Goal: Transaction & Acquisition: Purchase product/service

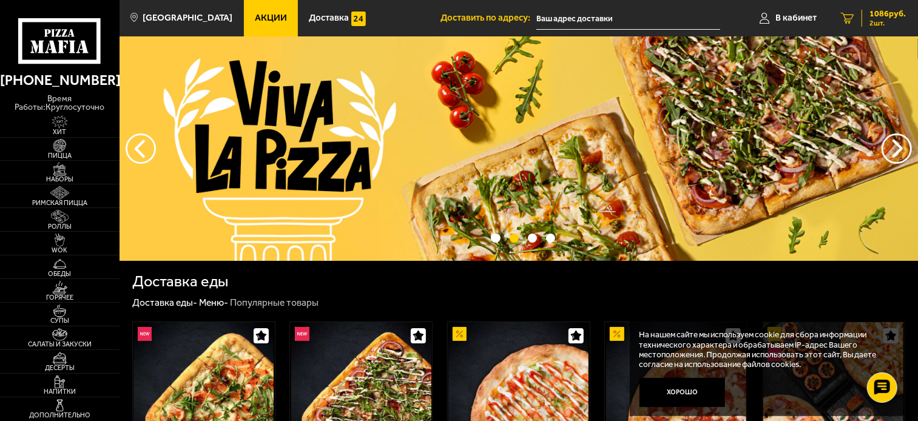
click at [825, 15] on span "1086 руб." at bounding box center [887, 14] width 36 height 8
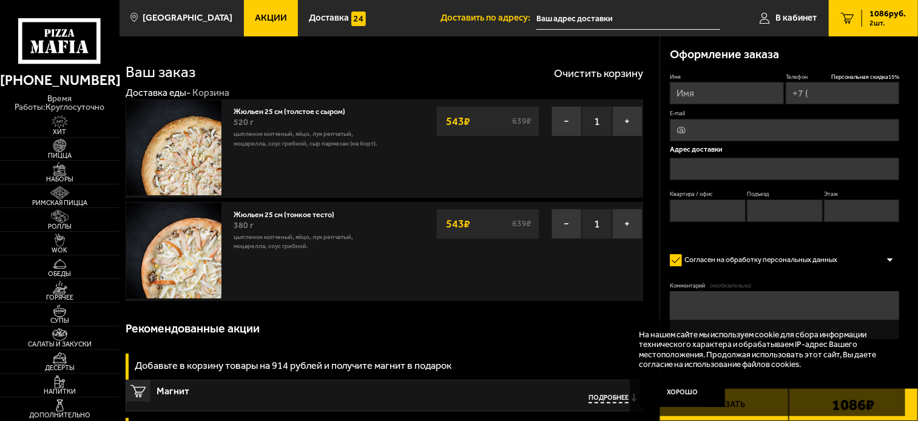
type input "[PHONE_NUMBER]"
type input "[STREET_ADDRESS]"
type input "669"
type input "19"
type input "7"
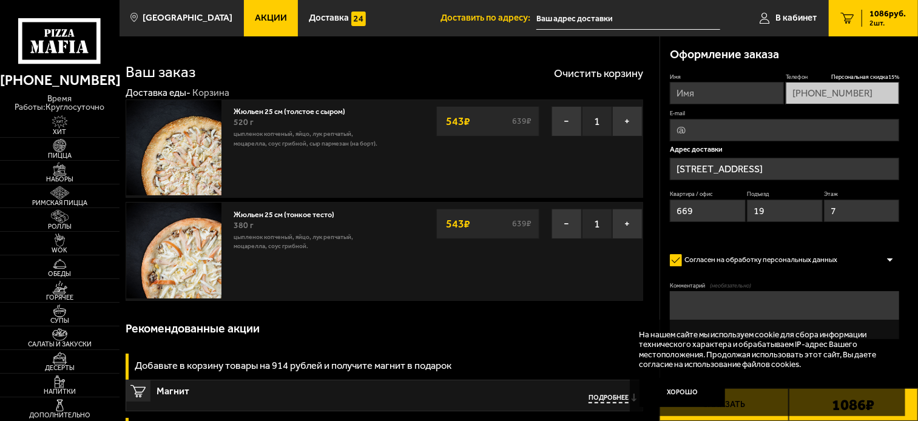
type input "[STREET_ADDRESS]"
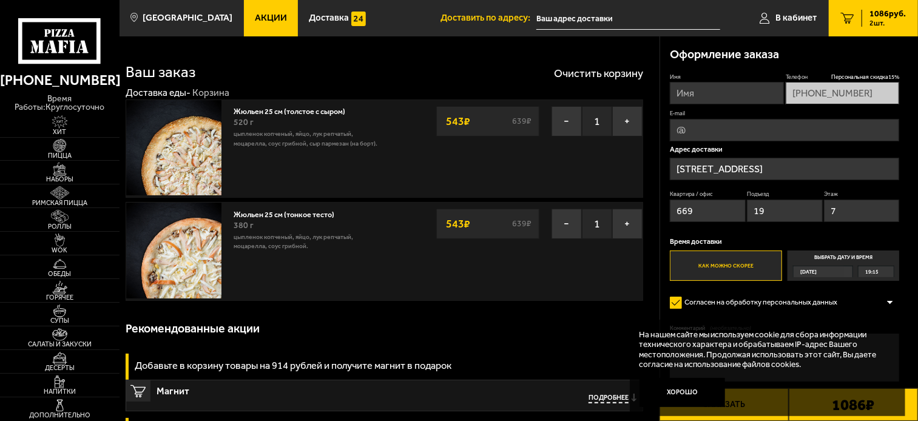
click at [702, 98] on input "Имя" at bounding box center [727, 93] width 114 height 22
type input "покупатель"
click at [594, 338] on div "Рекомендованные акции" at bounding box center [385, 329] width 518 height 36
click at [64, 155] on span "Пицца" at bounding box center [59, 155] width 119 height 7
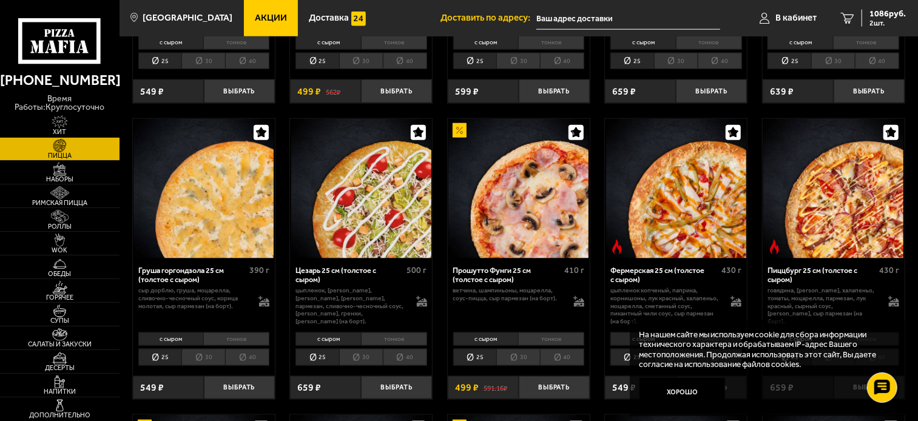
scroll to position [943, 0]
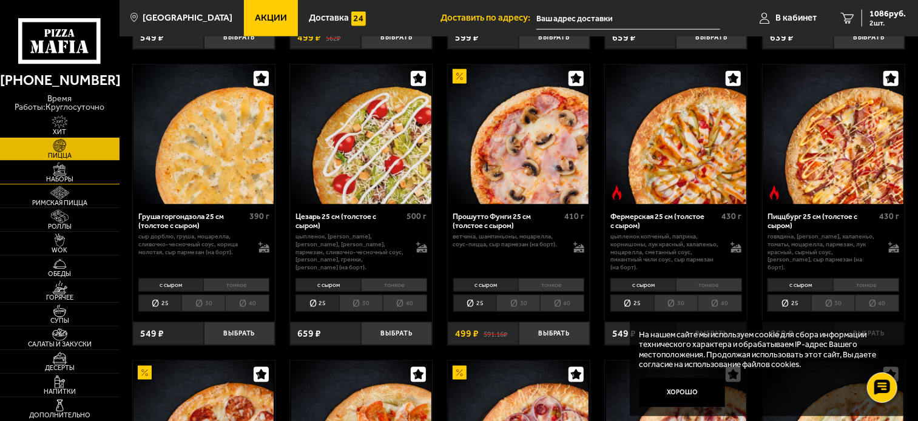
click at [63, 173] on img at bounding box center [59, 169] width 37 height 13
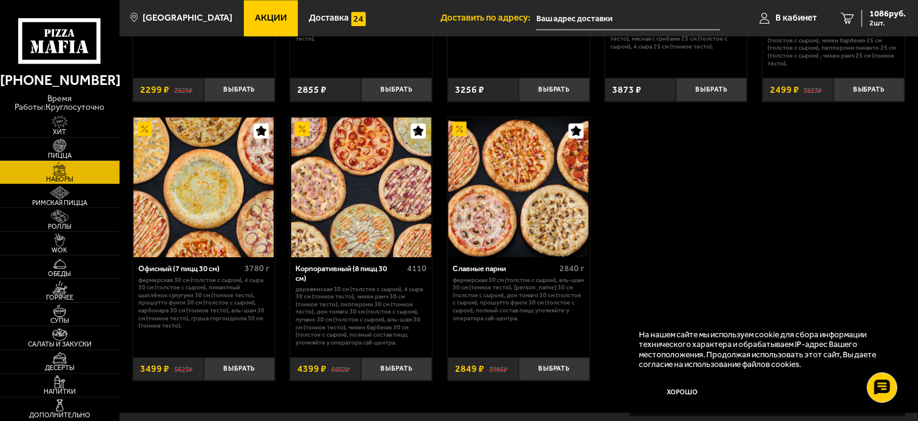
scroll to position [1482, 0]
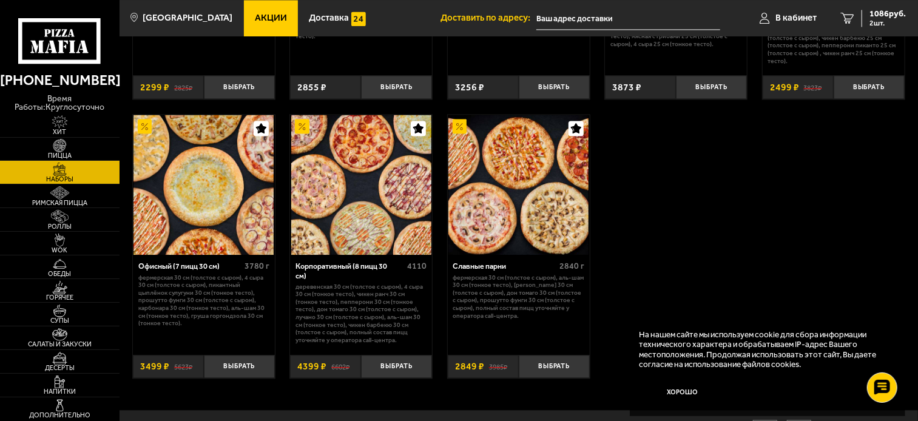
click at [466, 261] on div "Славные парни" at bounding box center [505, 265] width 104 height 9
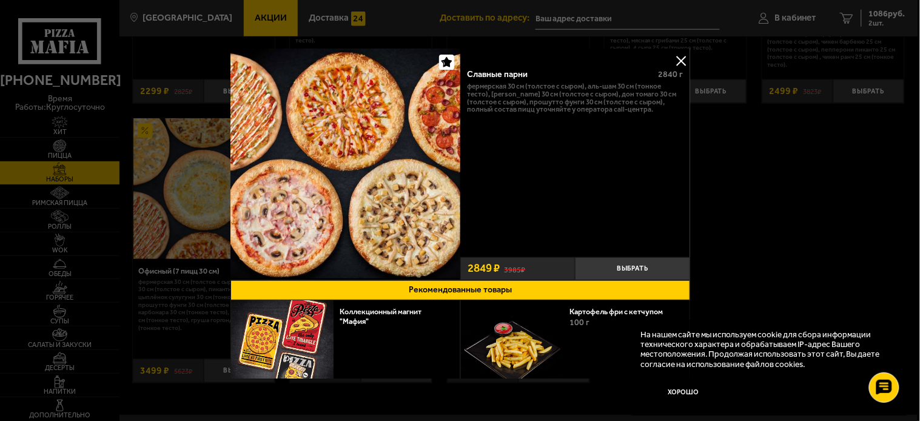
click at [681, 59] on button at bounding box center [681, 61] width 18 height 18
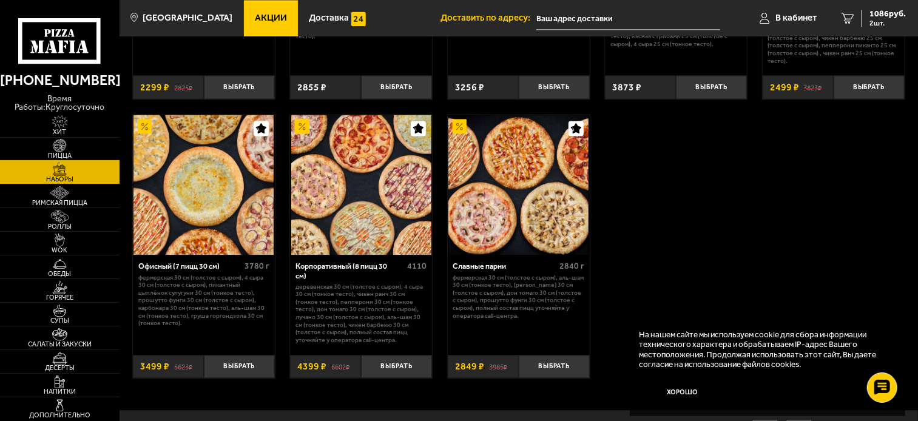
click at [69, 147] on img at bounding box center [59, 145] width 37 height 13
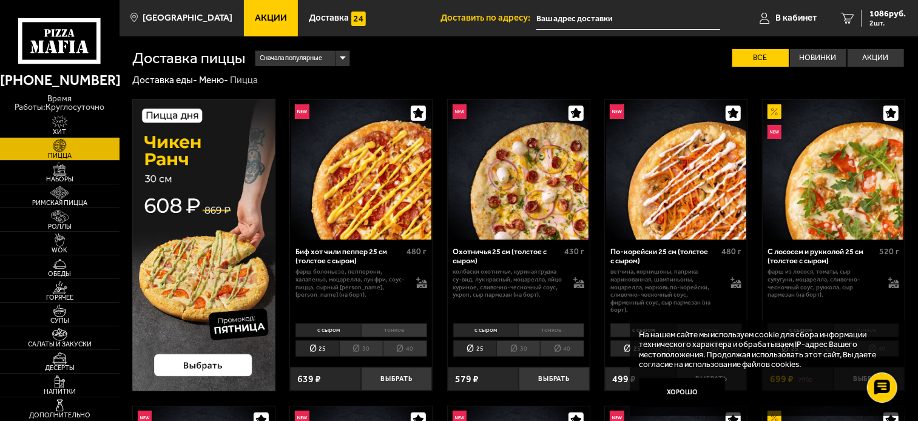
click at [255, 13] on span "Акции" at bounding box center [271, 17] width 32 height 9
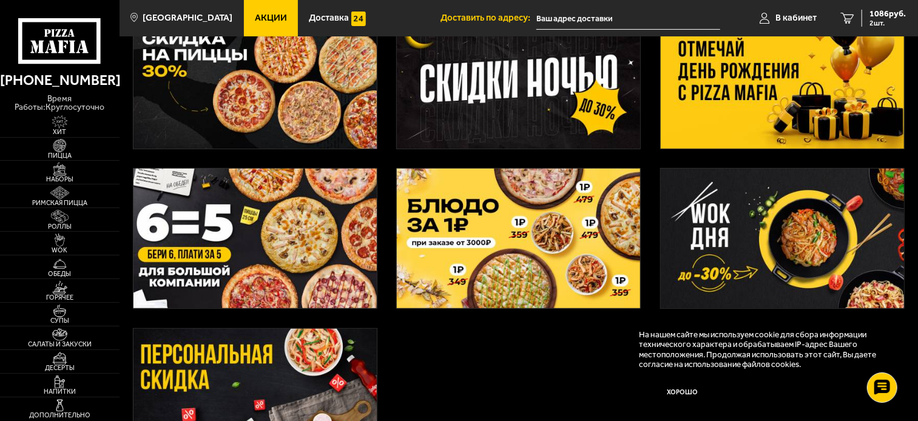
scroll to position [204, 0]
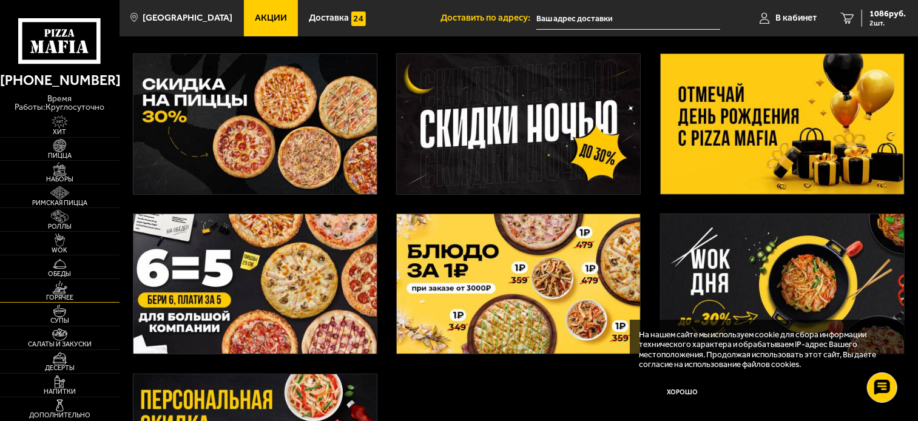
click at [68, 286] on img at bounding box center [59, 287] width 37 height 13
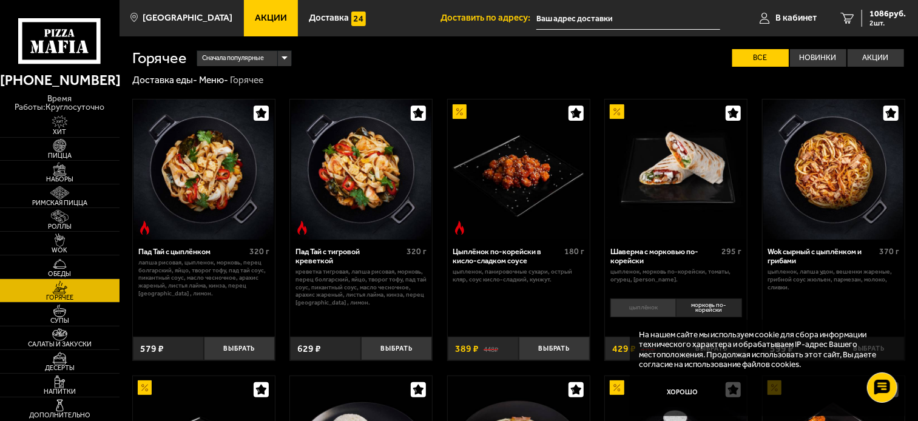
scroll to position [67, 0]
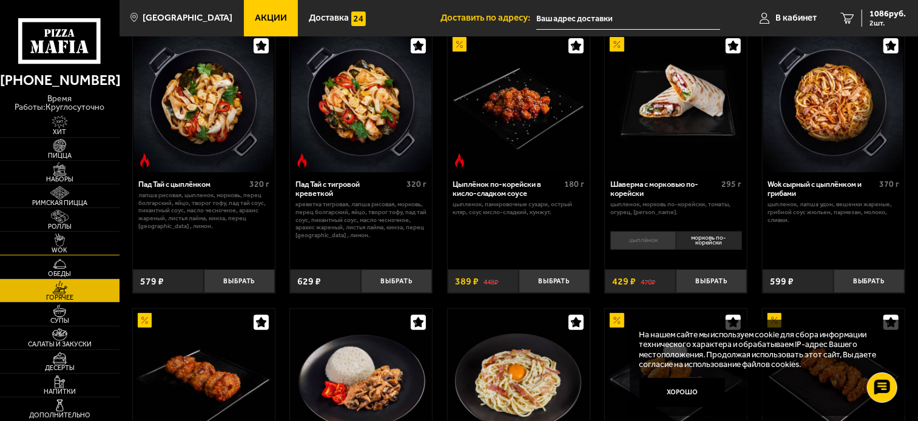
click at [69, 244] on img at bounding box center [59, 240] width 37 height 13
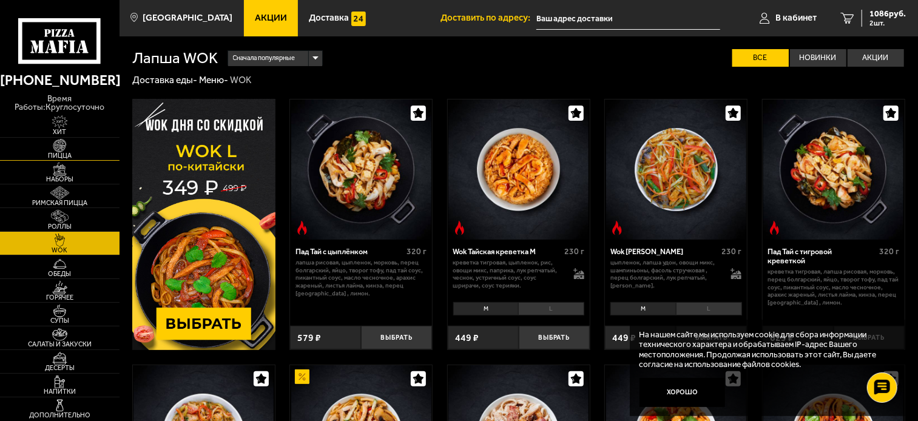
click at [63, 152] on span "Пицца" at bounding box center [59, 155] width 119 height 7
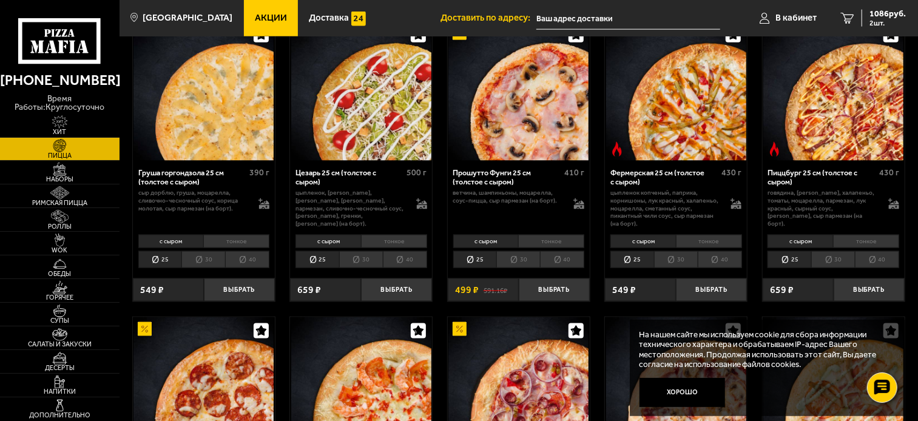
scroll to position [1011, 0]
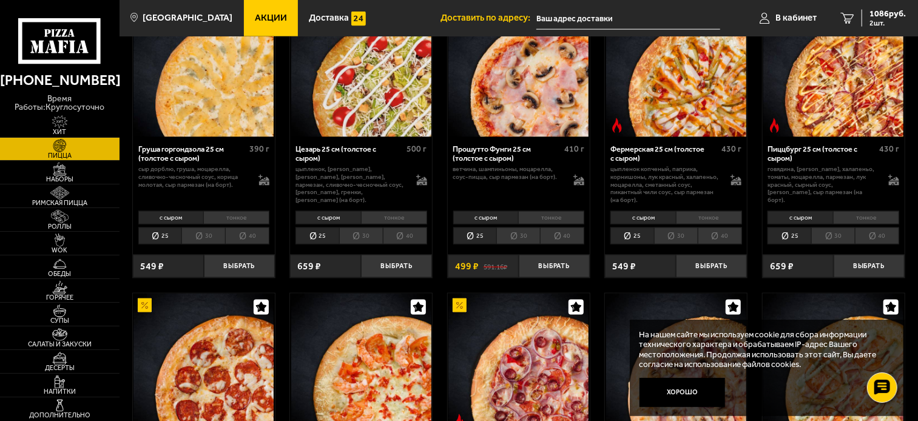
click at [635, 238] on li "25" at bounding box center [632, 235] width 44 height 17
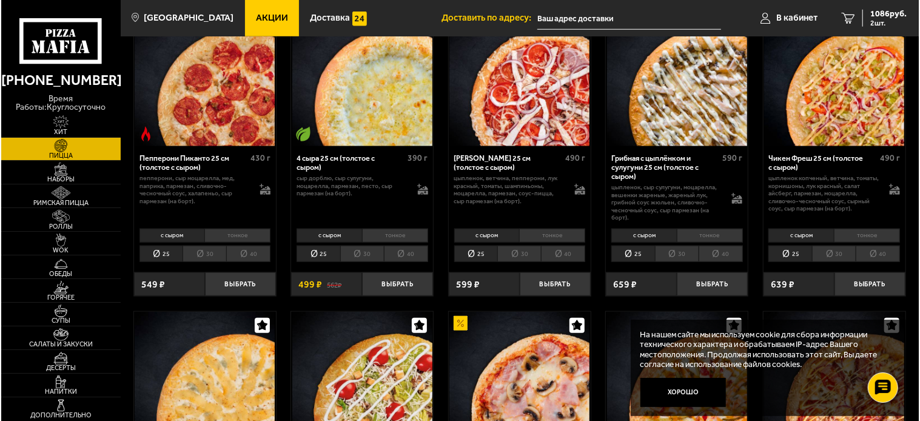
scroll to position [674, 0]
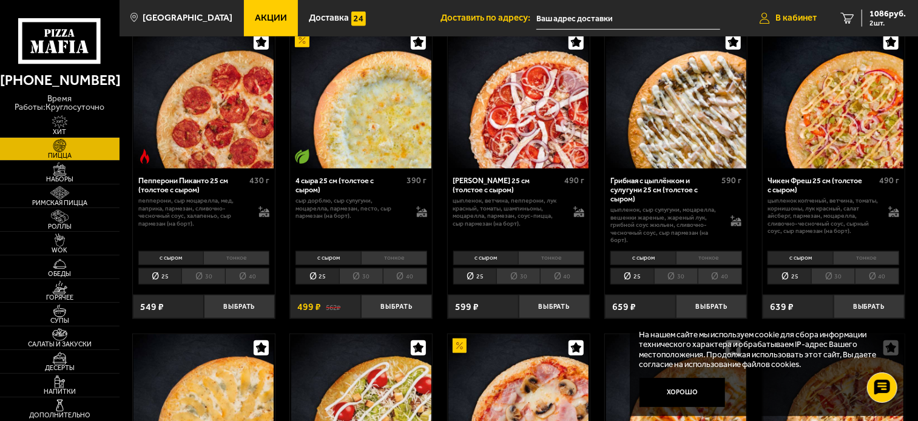
click at [798, 16] on span "В кабинет" at bounding box center [795, 17] width 41 height 9
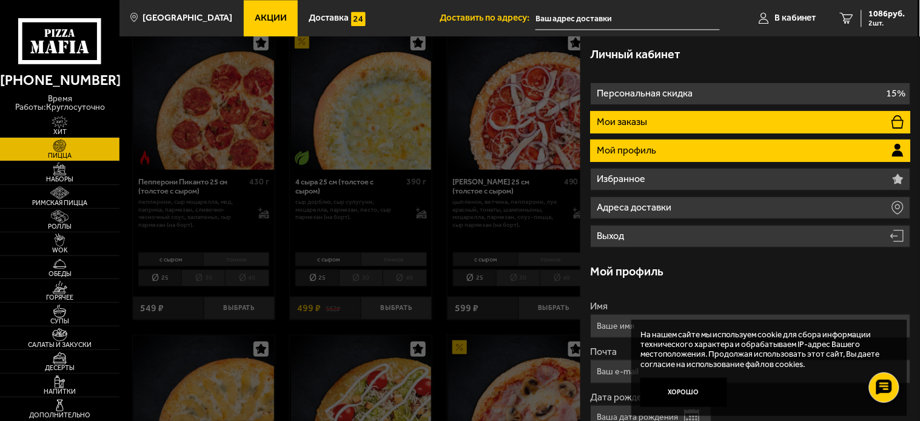
click at [656, 124] on li "Мои заказы" at bounding box center [750, 122] width 320 height 22
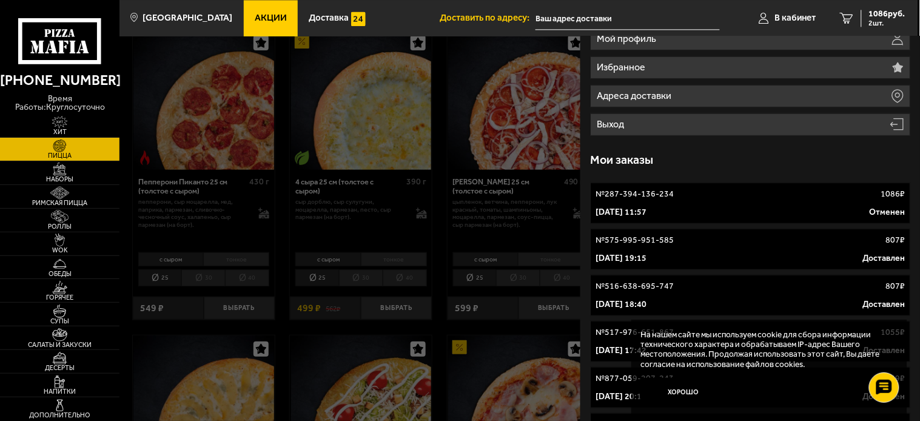
scroll to position [135, 0]
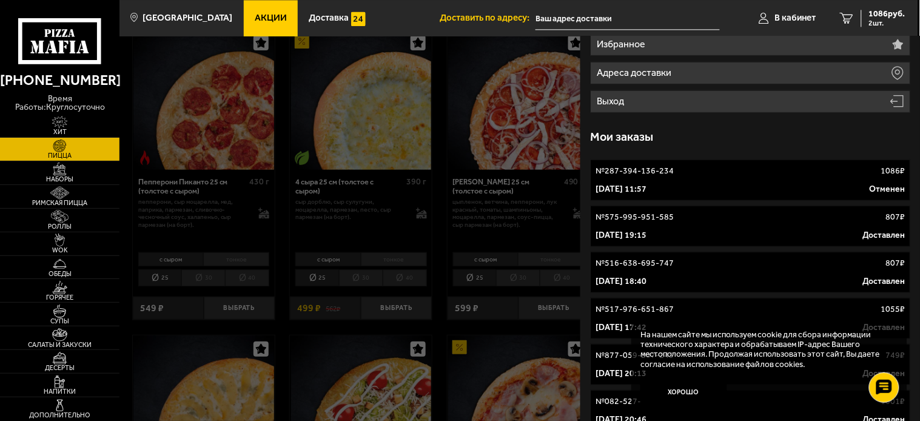
click at [756, 218] on div "№ 575-995-951-585 807 ₽" at bounding box center [750, 217] width 309 height 12
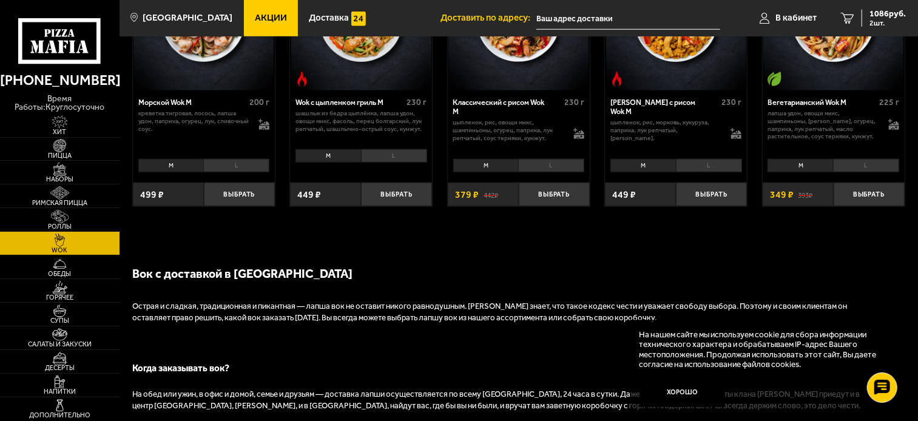
scroll to position [741, 0]
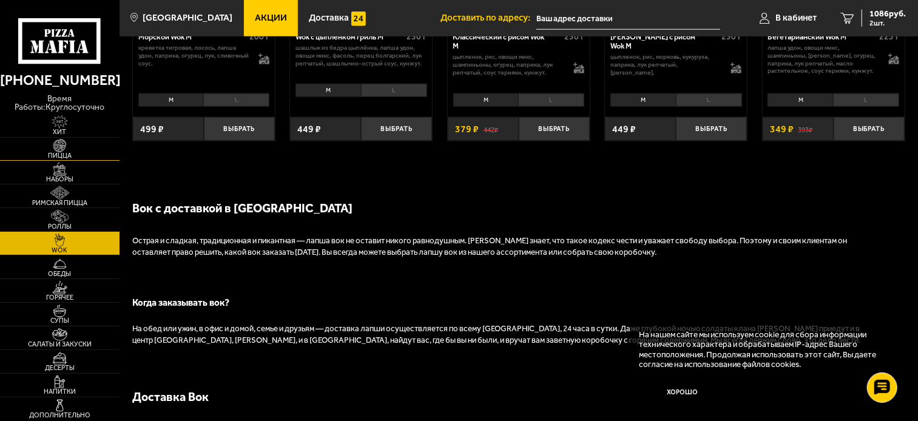
click at [59, 149] on img at bounding box center [59, 145] width 37 height 13
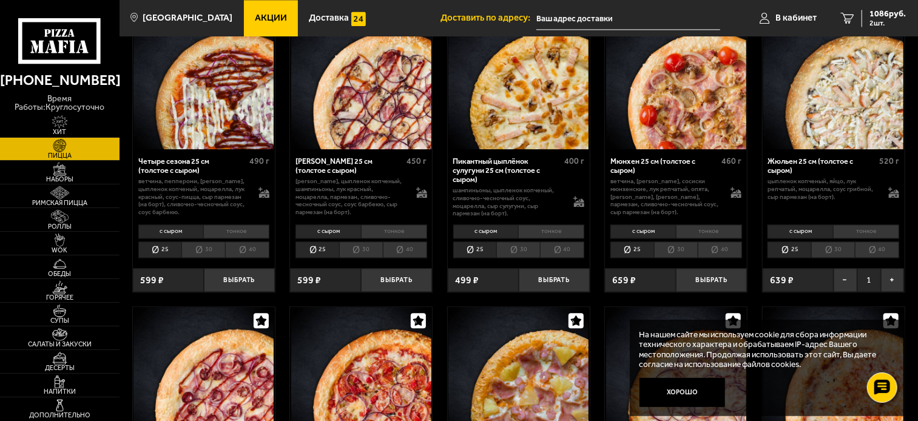
scroll to position [1617, 0]
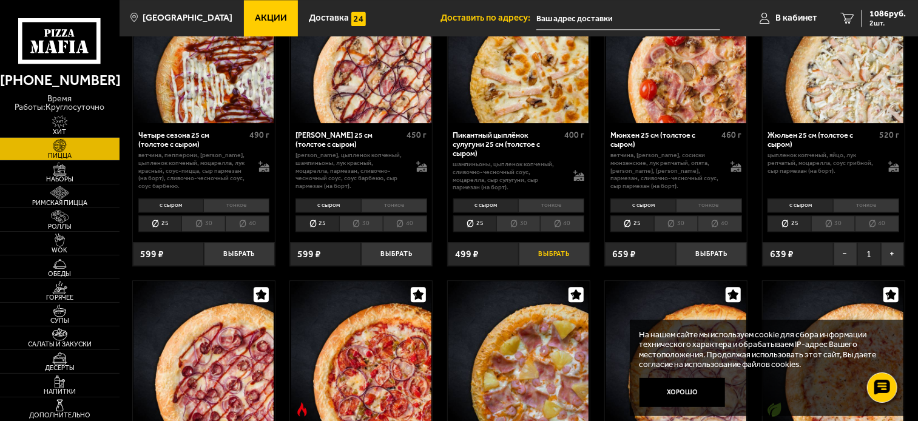
click at [562, 257] on button "Выбрать" at bounding box center [554, 254] width 71 height 24
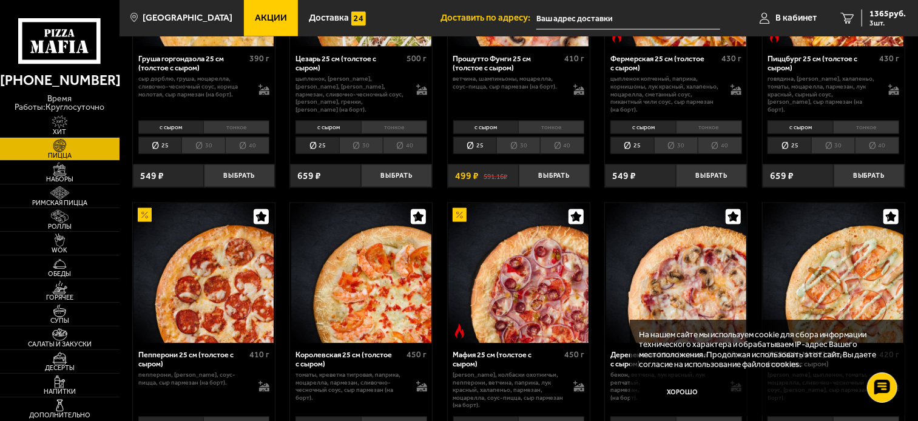
scroll to position [876, 0]
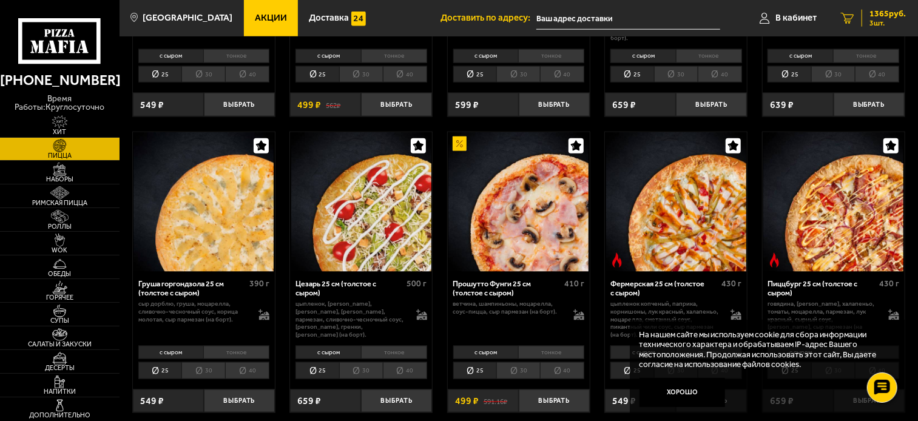
click at [825, 16] on span "1365 руб." at bounding box center [887, 14] width 36 height 8
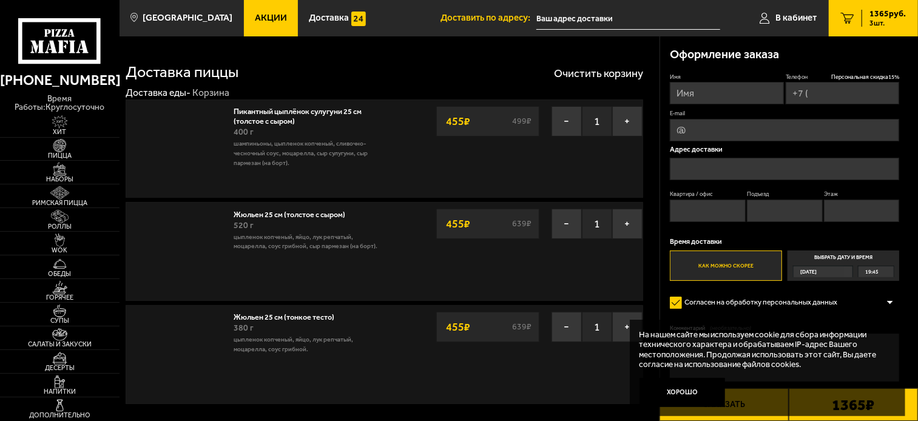
type input "[PHONE_NUMBER]"
type input "[STREET_ADDRESS]"
type input "669"
type input "19"
type input "7"
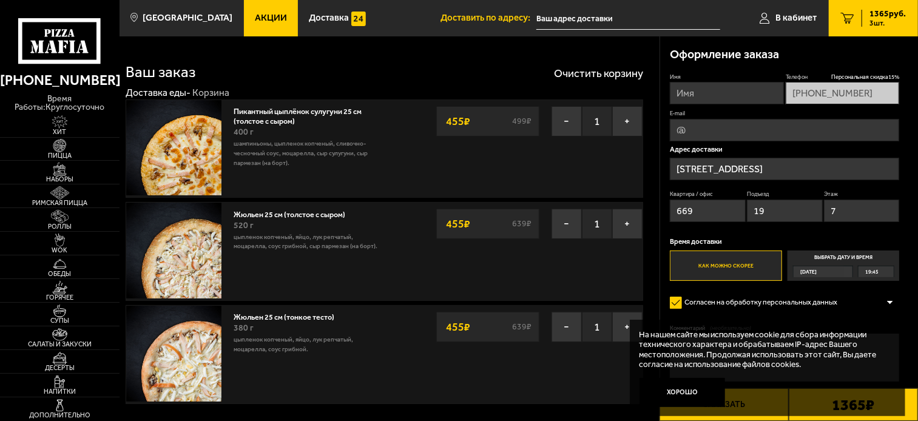
type input "[STREET_ADDRESS]"
click at [566, 328] on button "−" at bounding box center [566, 327] width 30 height 30
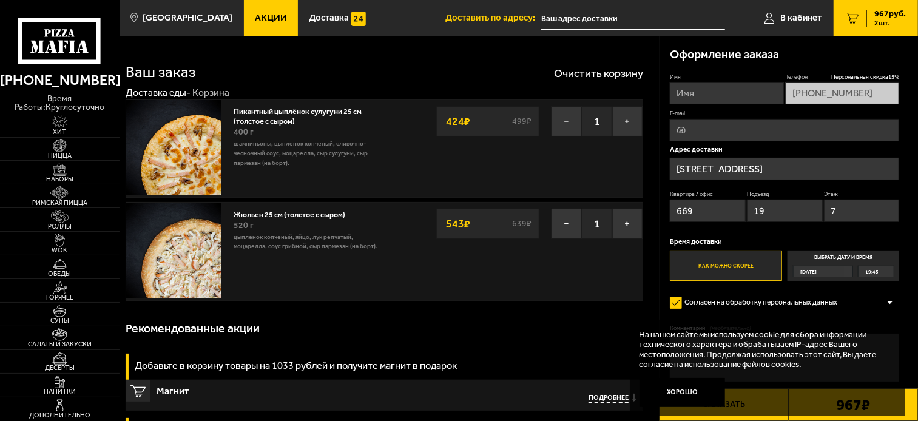
click at [719, 93] on input "Имя" at bounding box center [727, 93] width 114 height 22
type input "покупатель"
click at [578, 338] on div "Рекомендованные акции" at bounding box center [385, 329] width 518 height 36
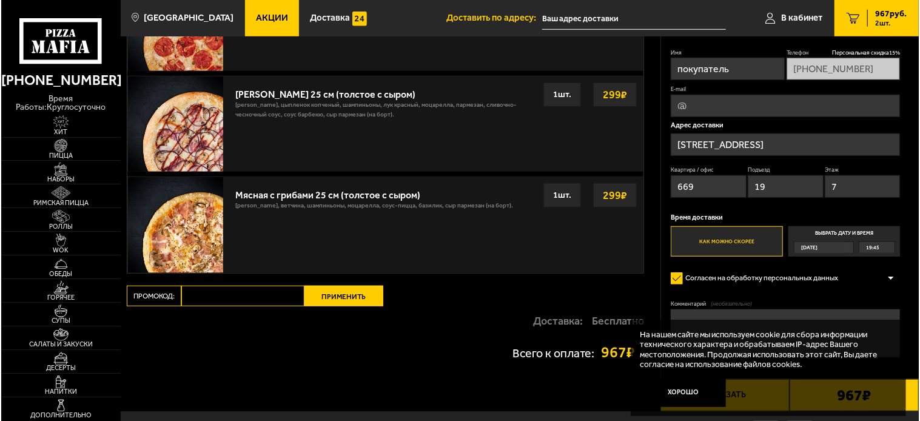
scroll to position [572, 0]
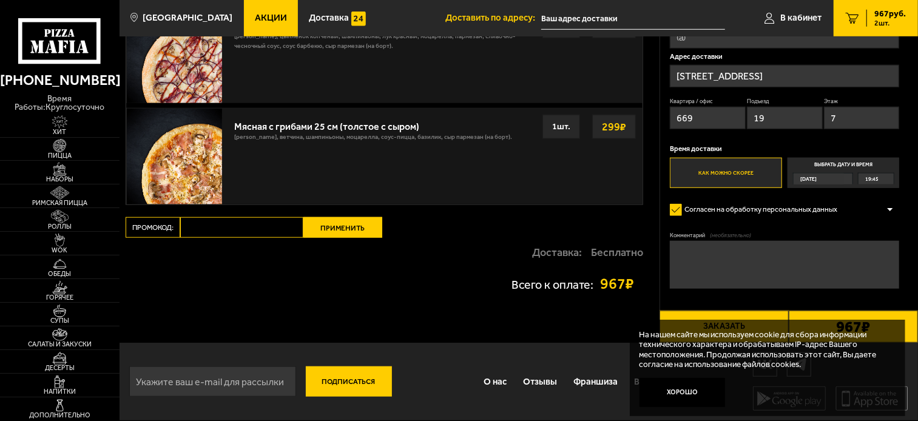
click at [747, 313] on button "Заказать" at bounding box center [723, 327] width 129 height 33
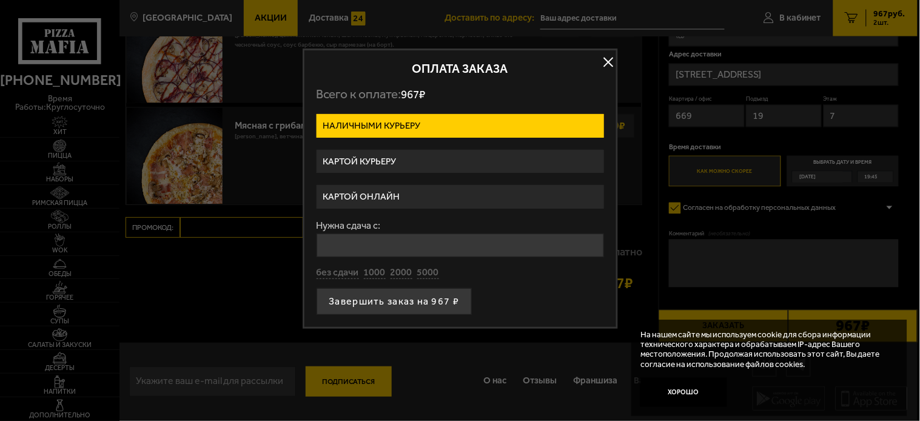
click at [379, 197] on label "Картой онлайн" at bounding box center [461, 197] width 288 height 24
click at [0, 0] on input "Картой онлайн" at bounding box center [0, 0] width 0 height 0
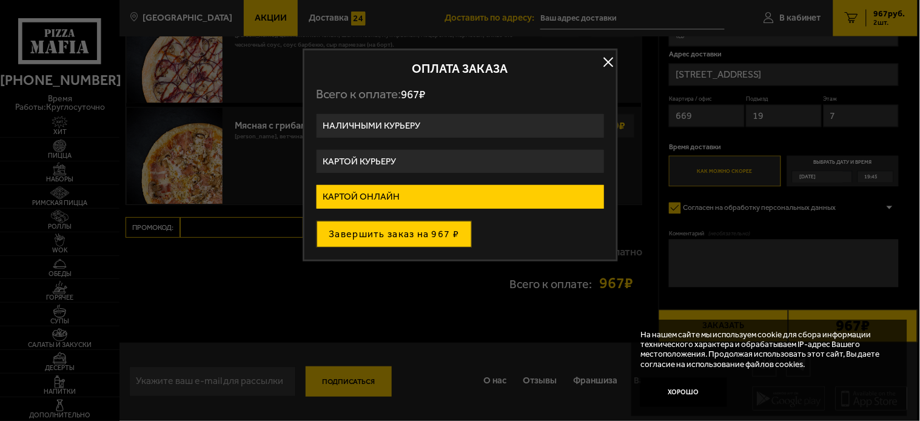
click at [446, 241] on button "Завершить заказ на 967 ₽" at bounding box center [395, 234] width 156 height 27
